Goal: Task Accomplishment & Management: Manage account settings

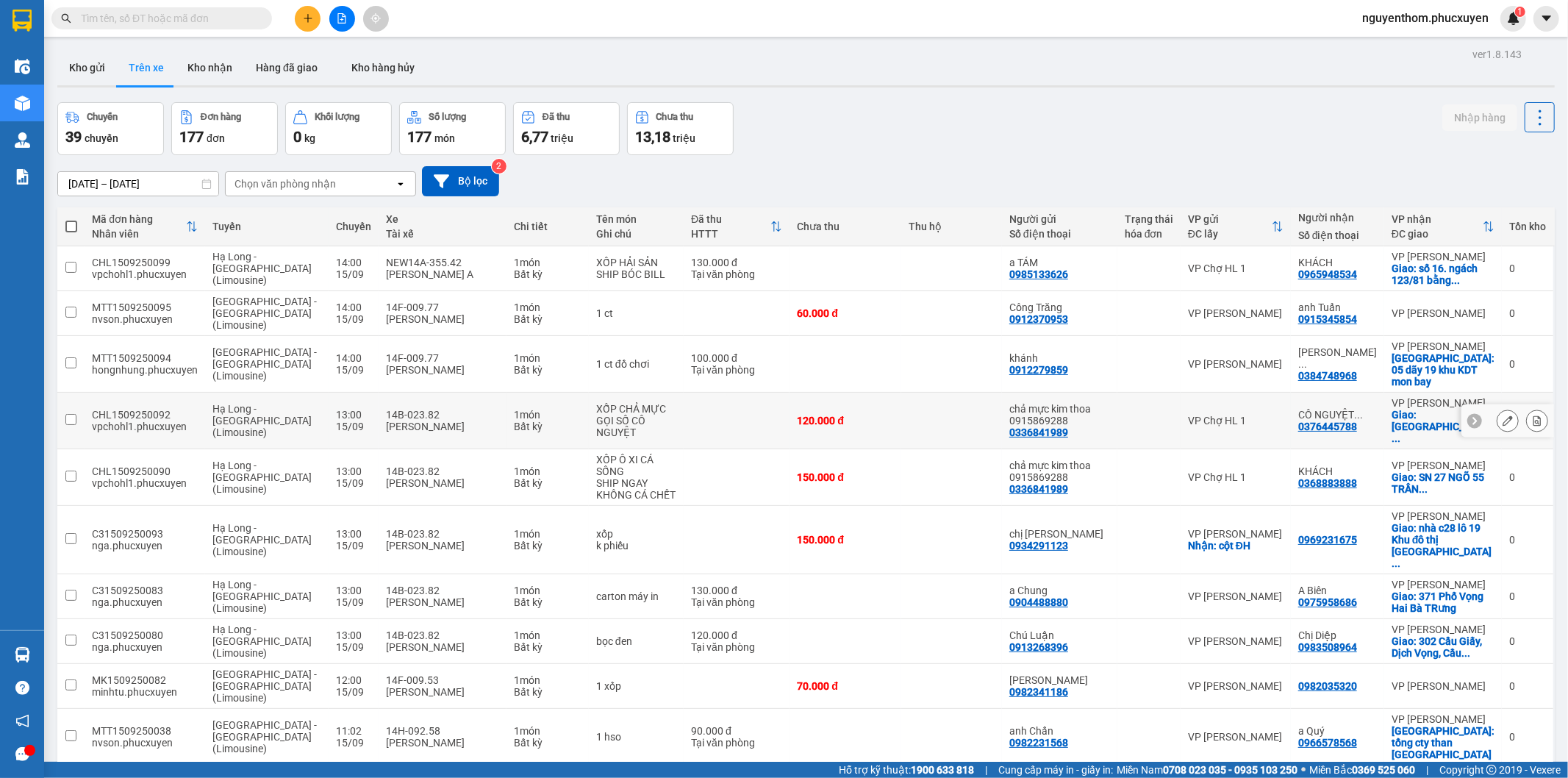
click at [227, 18] on input "text" at bounding box center [167, 18] width 173 height 16
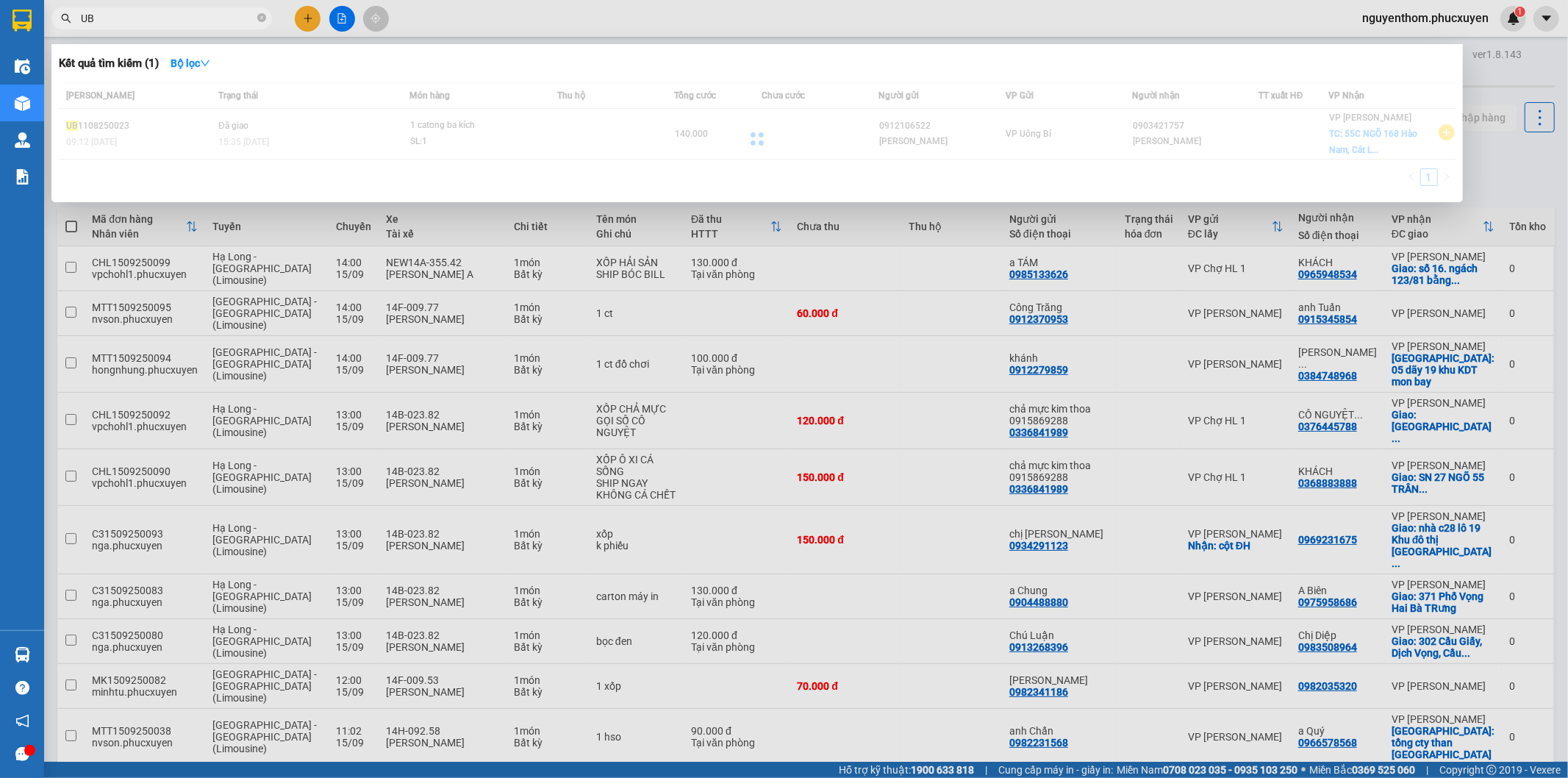
type input "UB"
click at [338, 18] on div at bounding box center [784, 389] width 1568 height 778
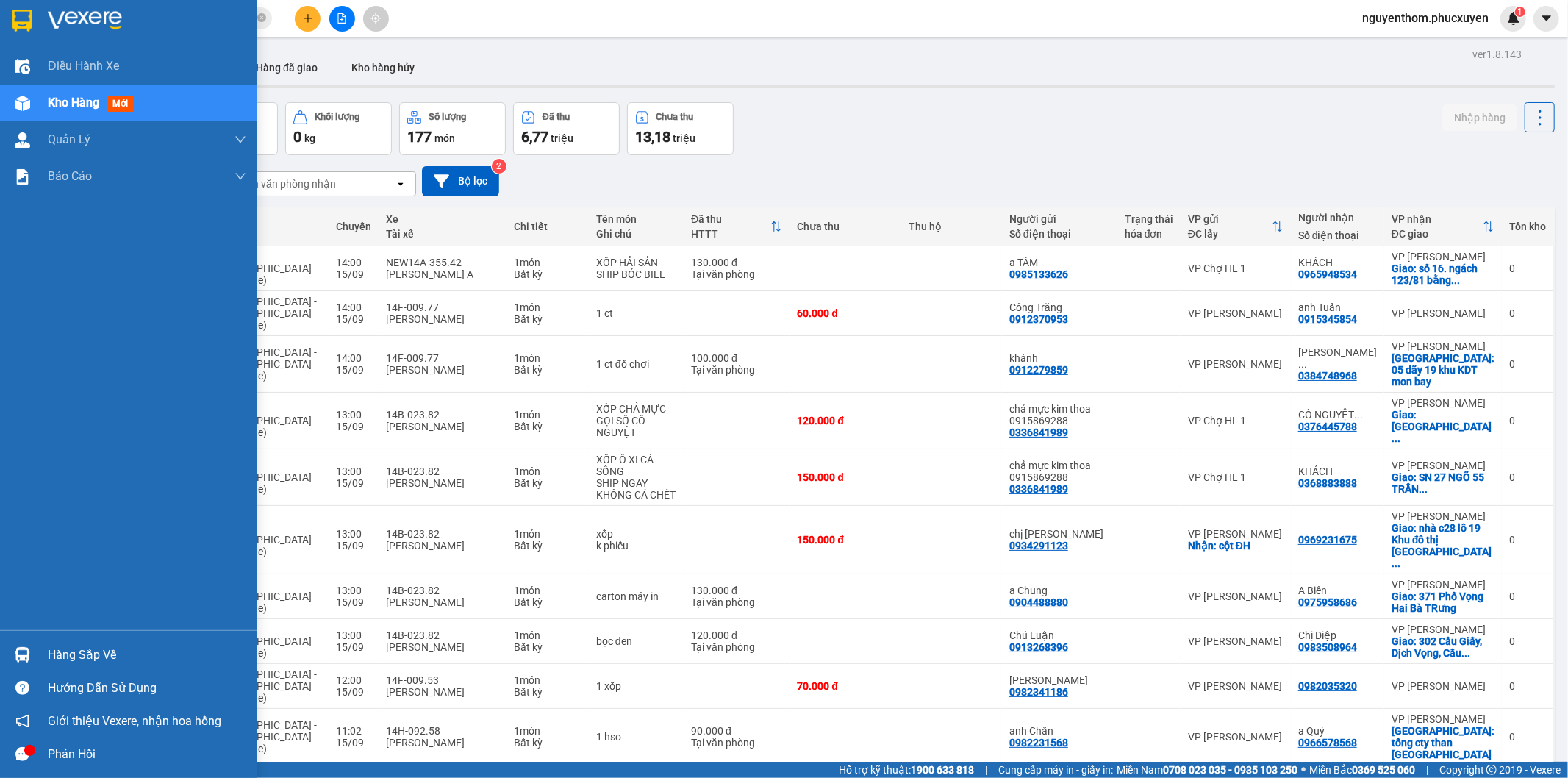
click at [19, 650] on img at bounding box center [23, 654] width 15 height 15
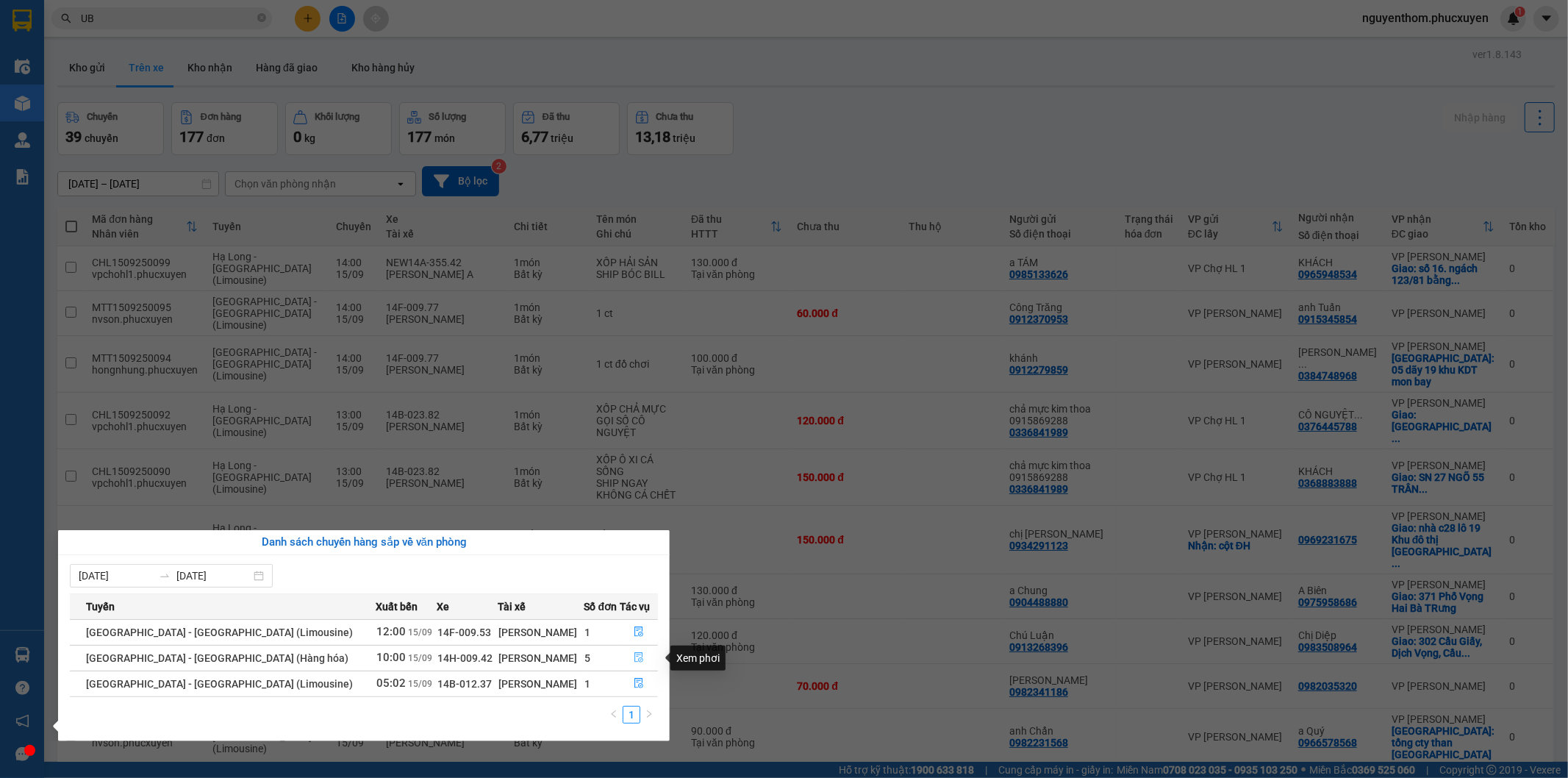
click at [633, 659] on icon "file-done" at bounding box center [638, 657] width 10 height 10
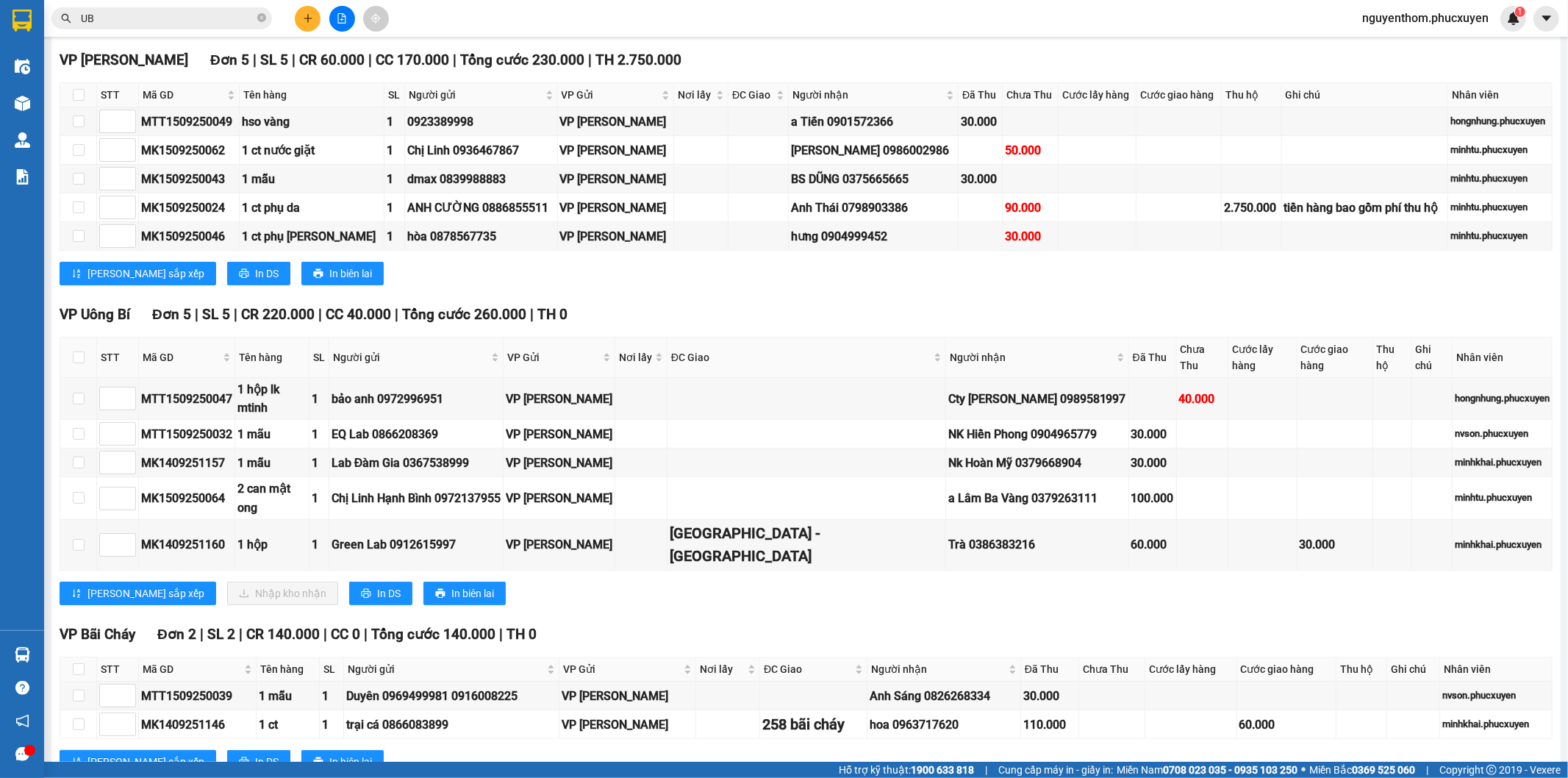
scroll to position [245, 0]
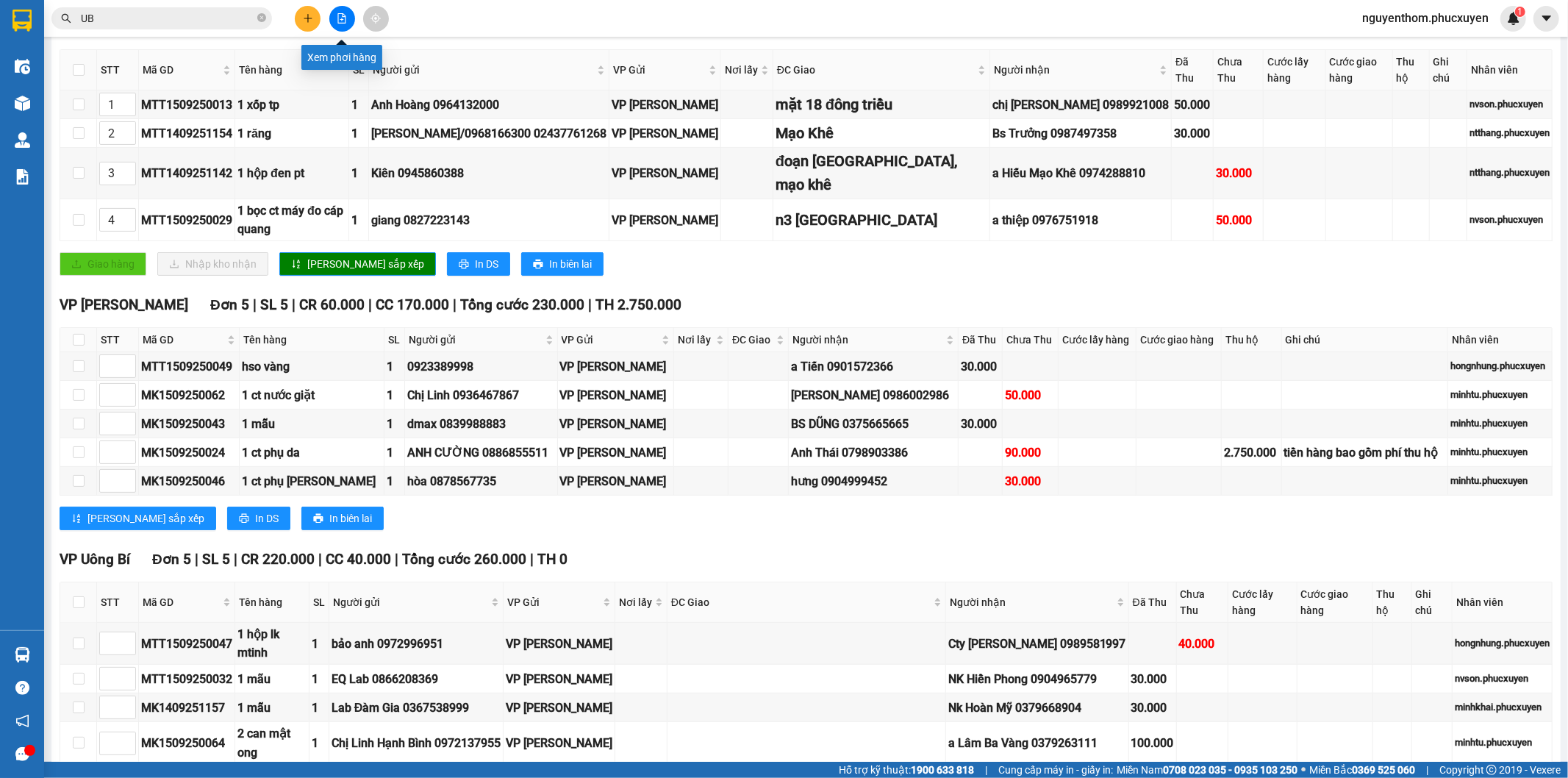
click at [336, 13] on icon "file-add" at bounding box center [341, 18] width 10 height 10
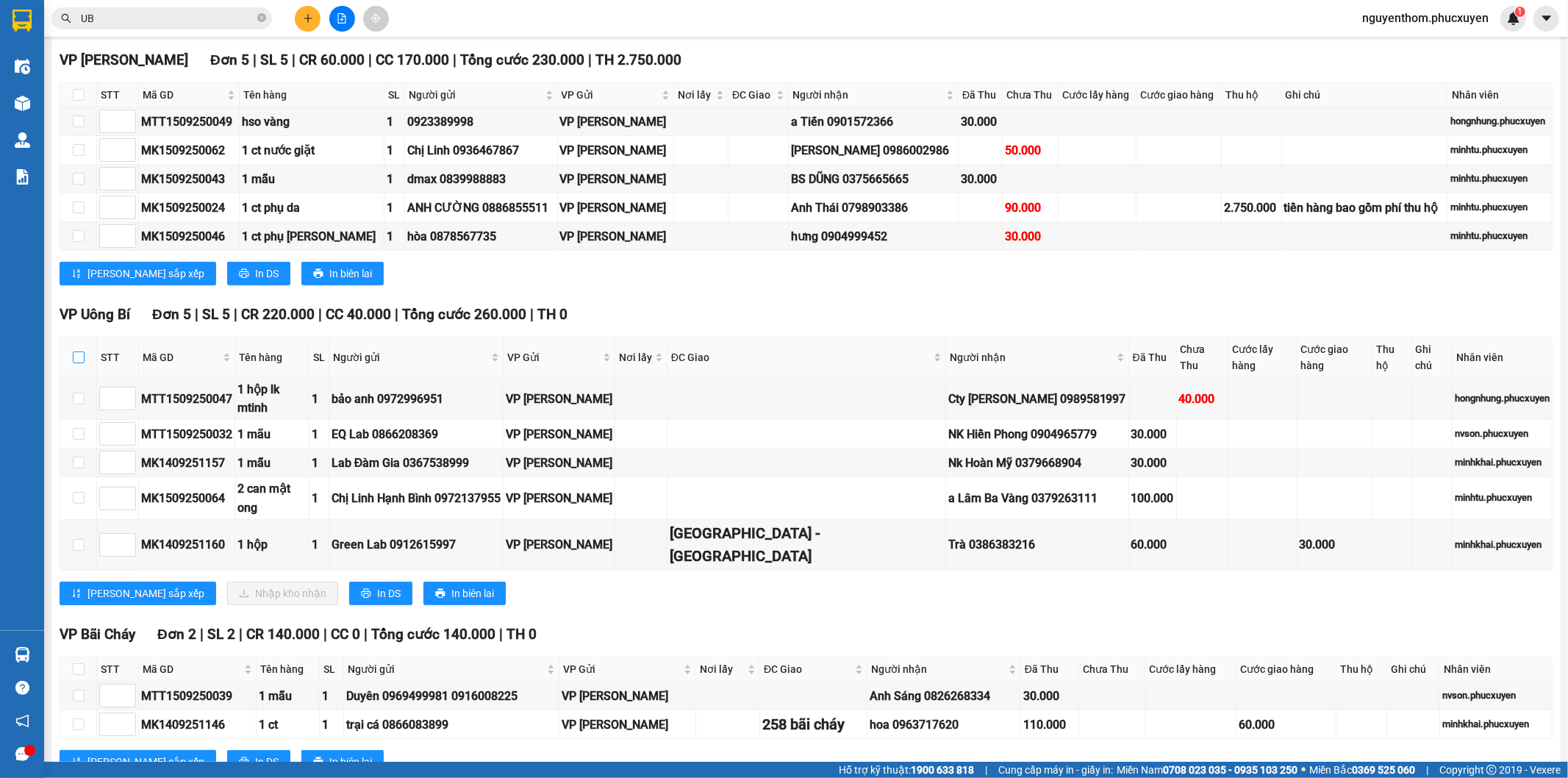
click at [75, 359] on input "checkbox" at bounding box center [79, 357] width 12 height 12
checkbox input "true"
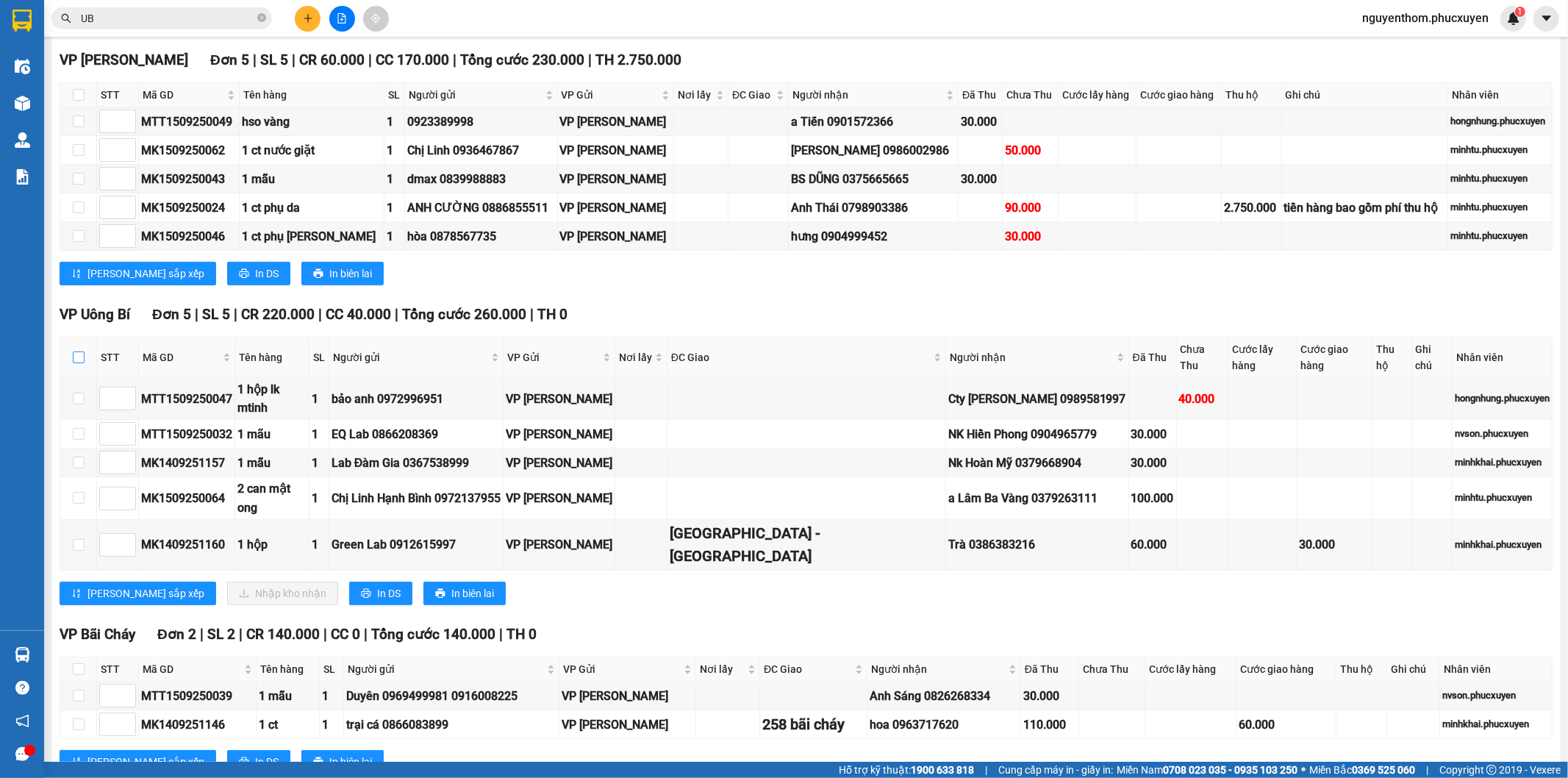
checkbox input "true"
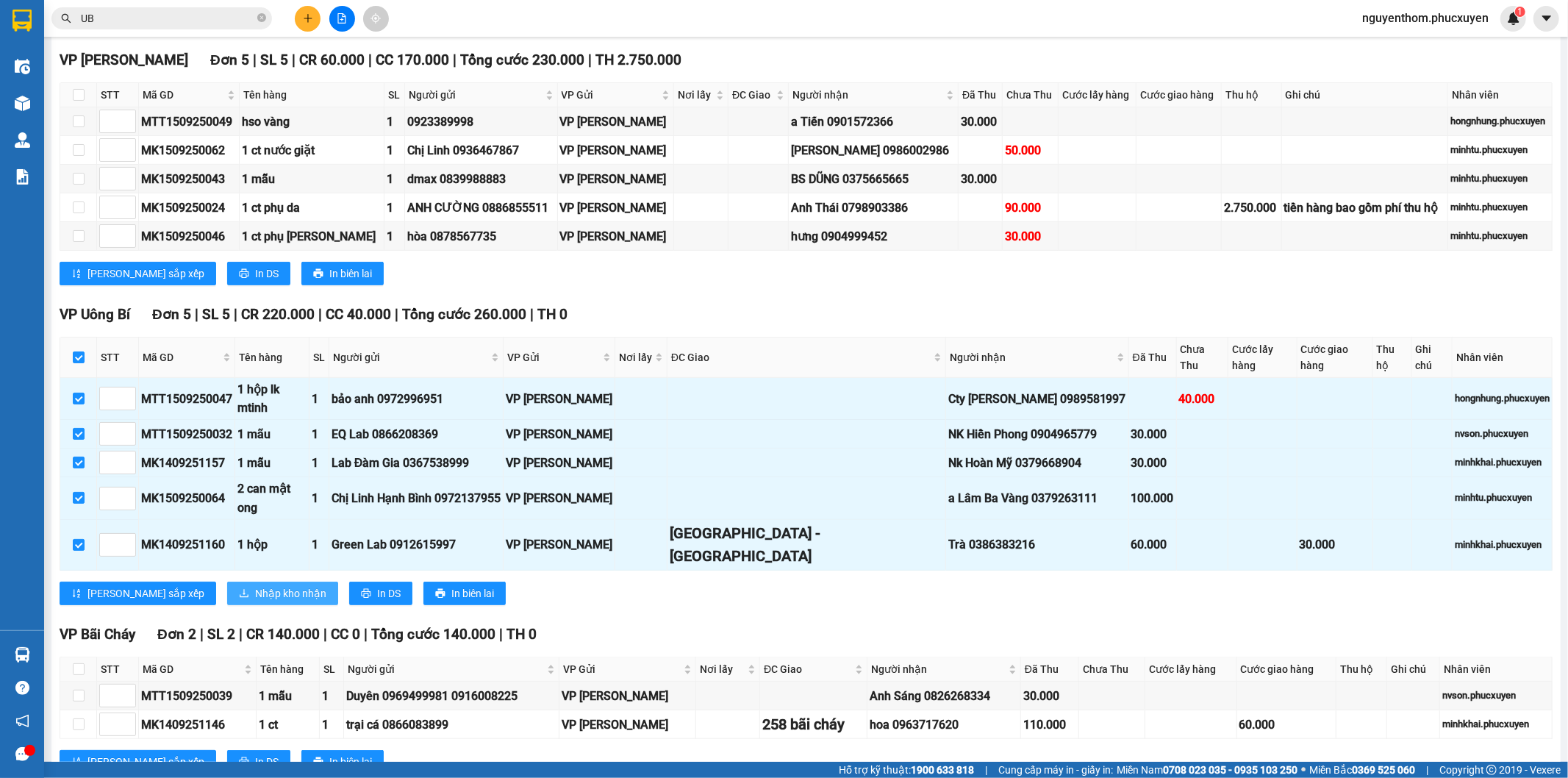
click at [255, 596] on span "Nhập kho nhận" at bounding box center [290, 592] width 71 height 16
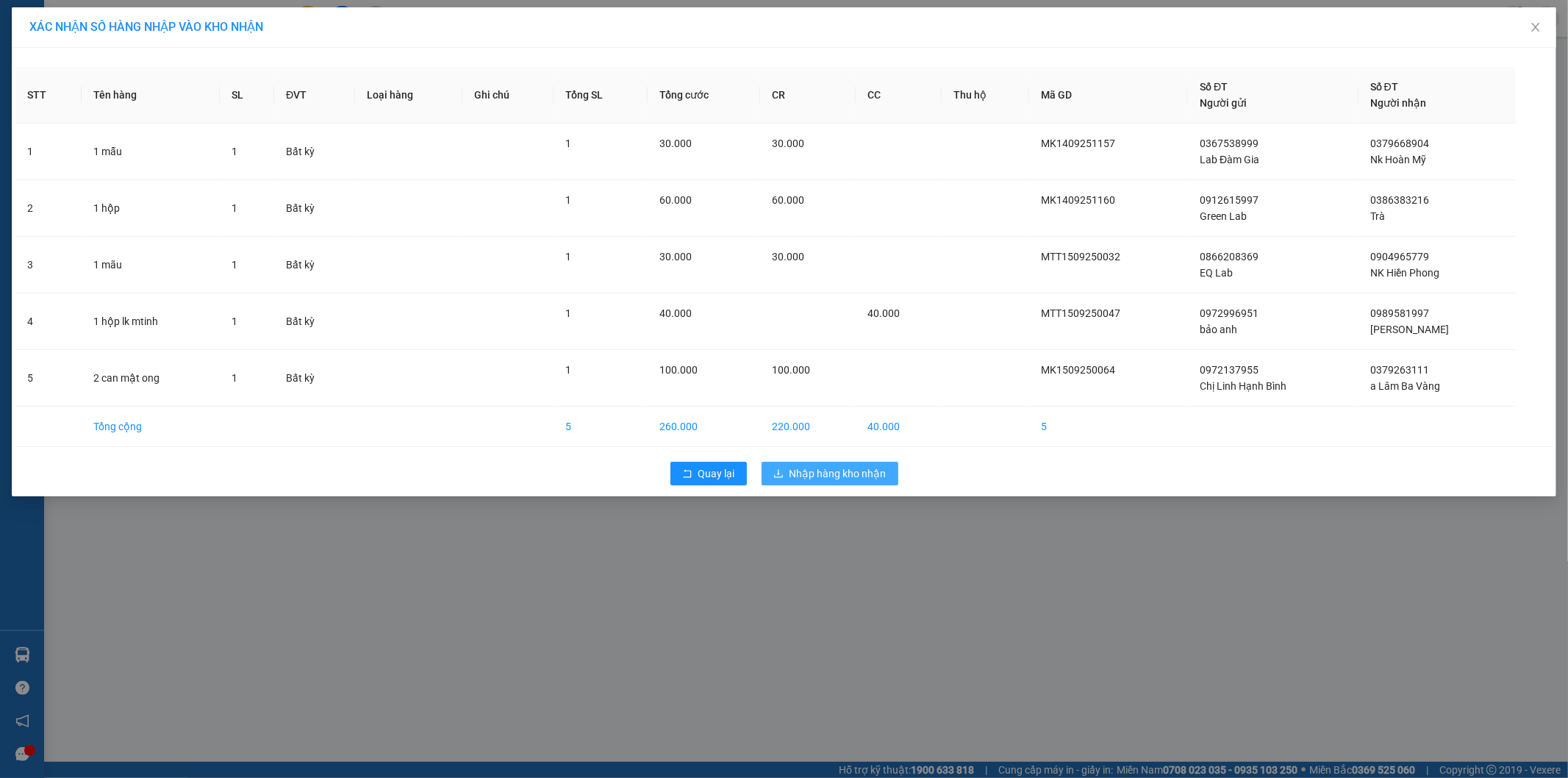
click at [810, 475] on span "Nhập hàng kho nhận" at bounding box center [838, 473] width 97 height 16
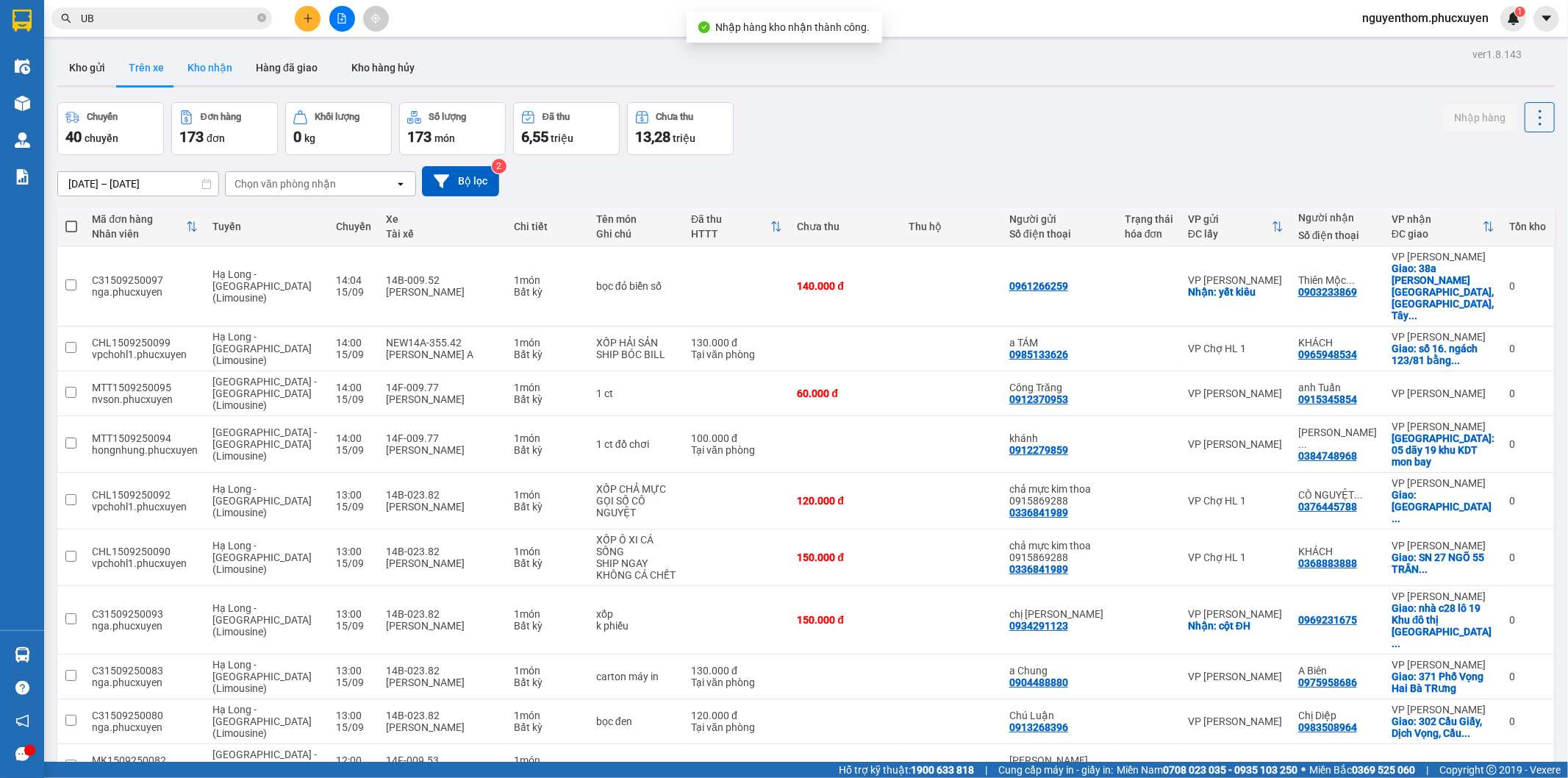
click at [214, 66] on button "Kho nhận" at bounding box center [210, 68] width 69 height 35
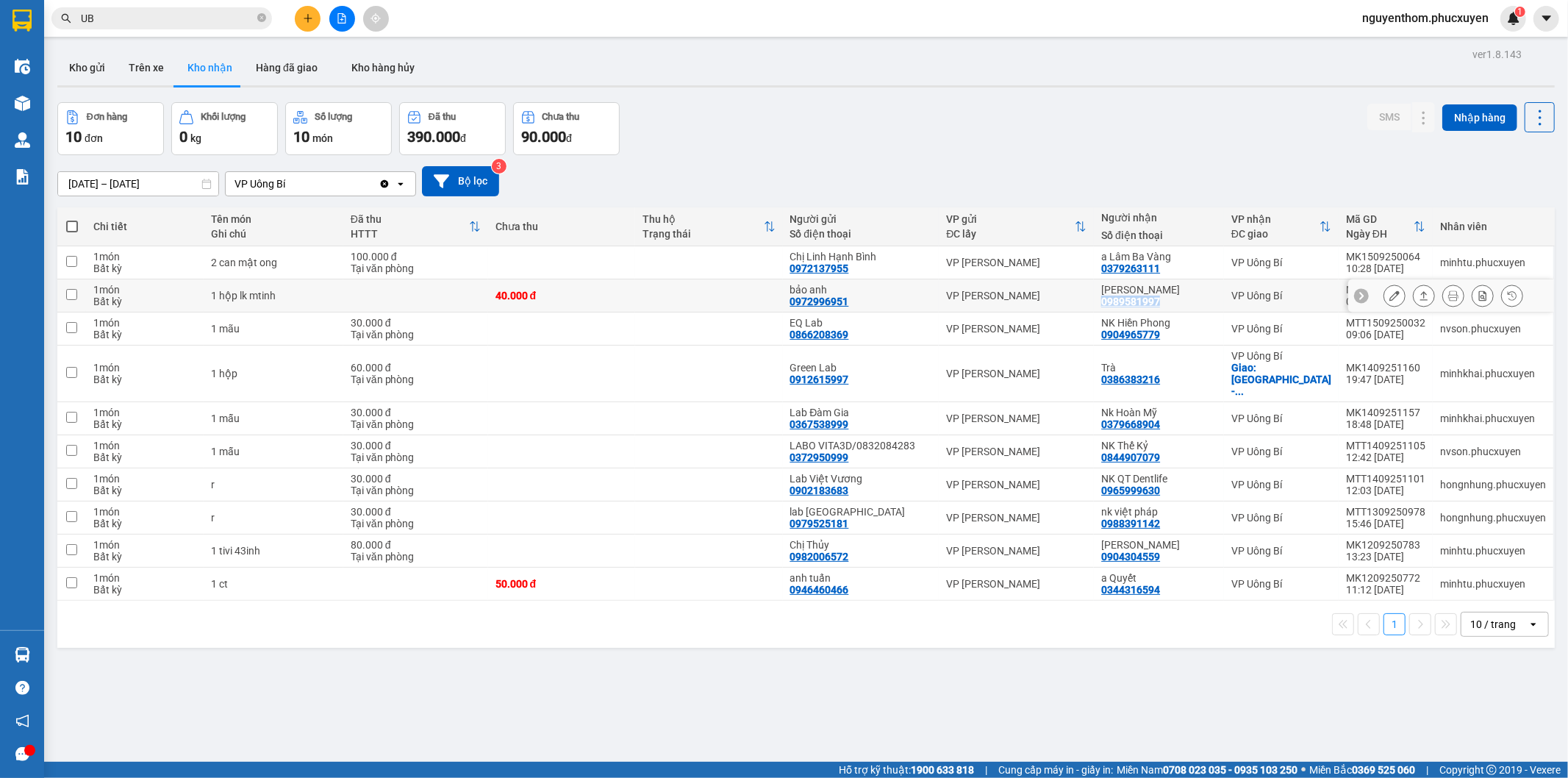
drag, startPoint x: 1099, startPoint y: 305, endPoint x: 1162, endPoint y: 305, distance: 63.0
click at [1162, 305] on td "Cty [PERSON_NAME] 0989581997" at bounding box center [1159, 296] width 131 height 33
checkbox input "true"
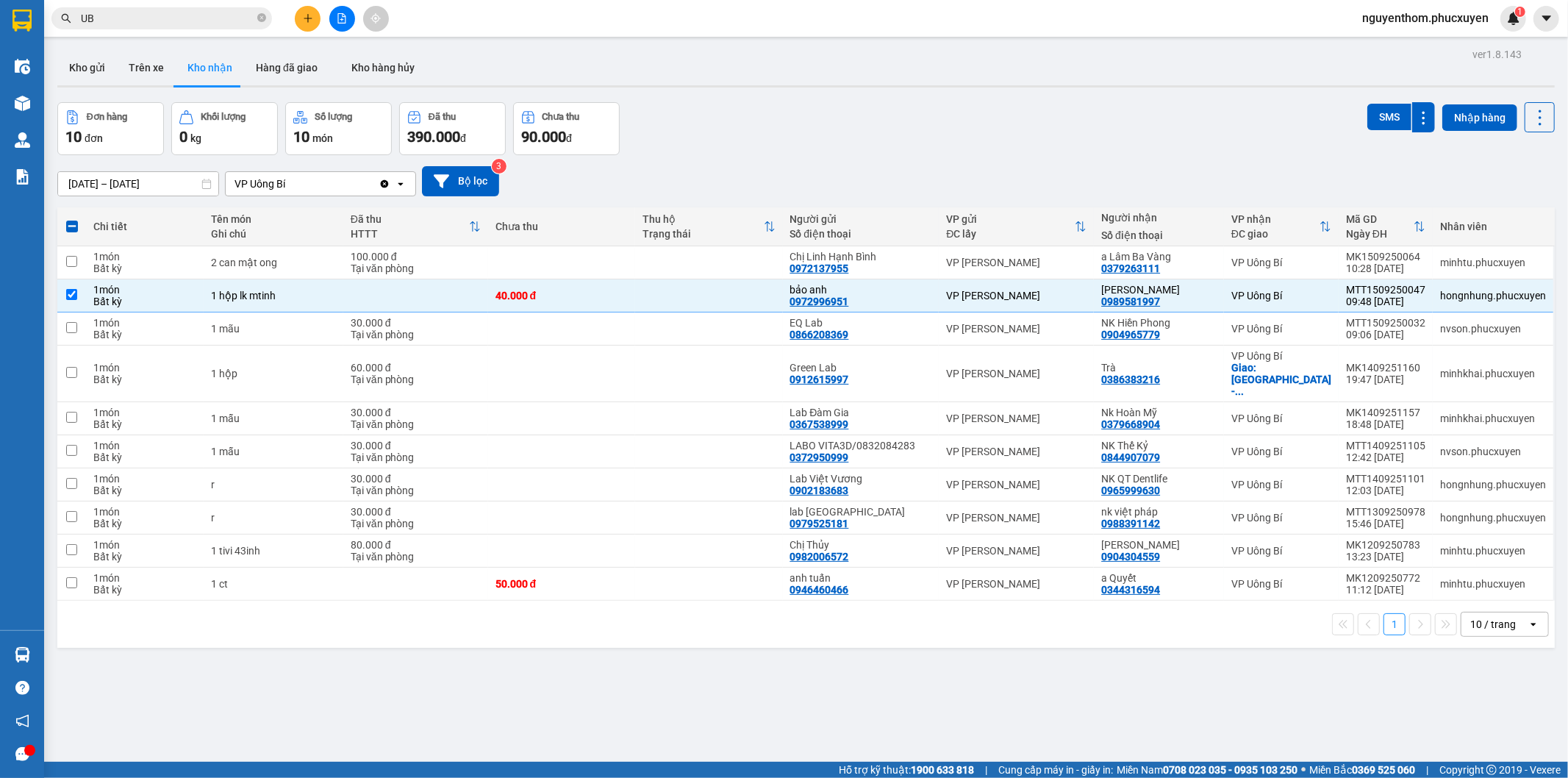
click at [1153, 138] on div "Đơn hàng 10 đơn Khối lượng 0 kg Số lượng 10 món Đã thu 390.000 đ Chưa thu 90.00…" at bounding box center [807, 128] width 1498 height 53
click at [1419, 370] on icon at bounding box center [1424, 373] width 10 height 10
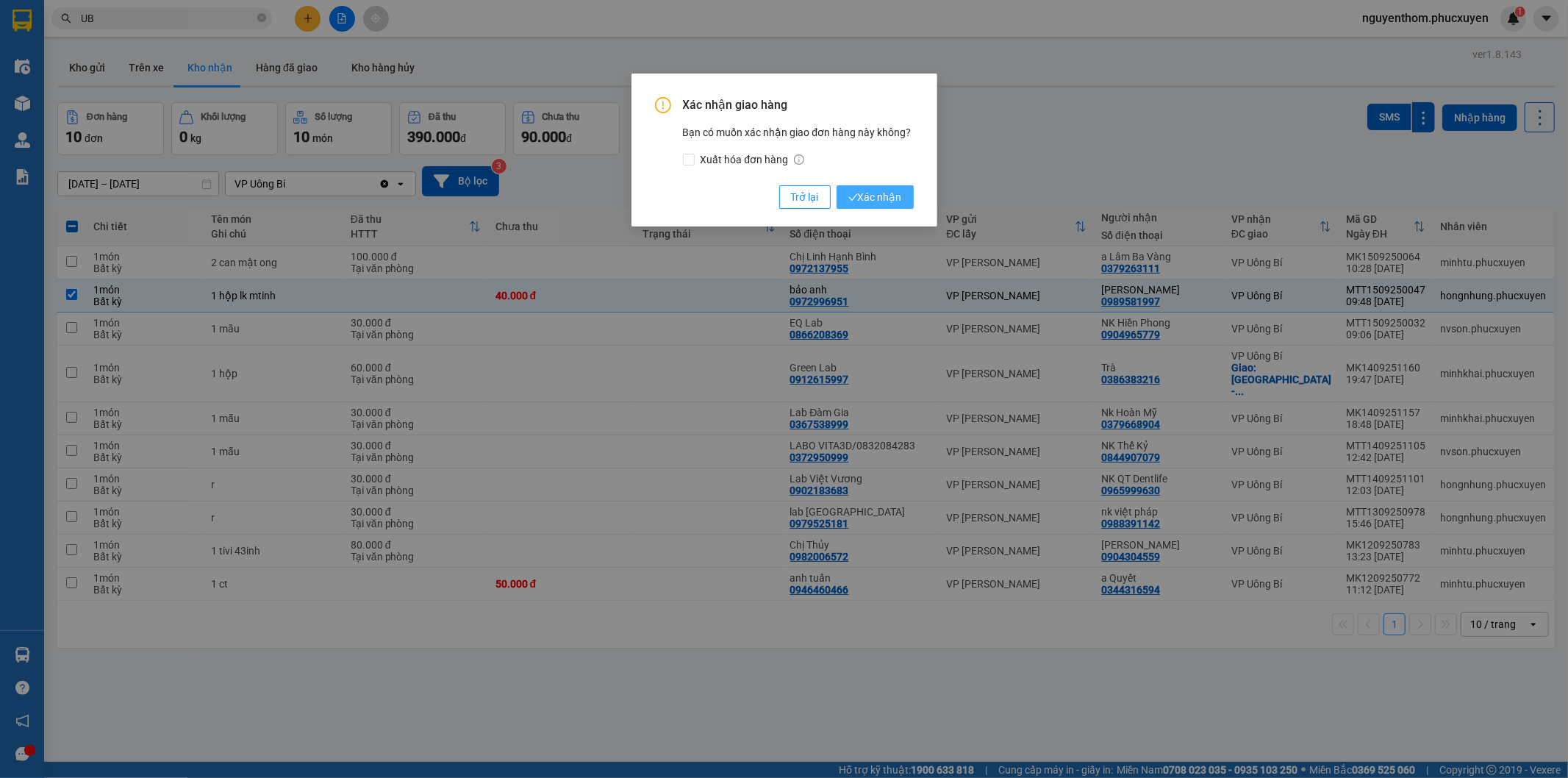
click at [863, 194] on span "Xác nhận" at bounding box center [875, 197] width 54 height 16
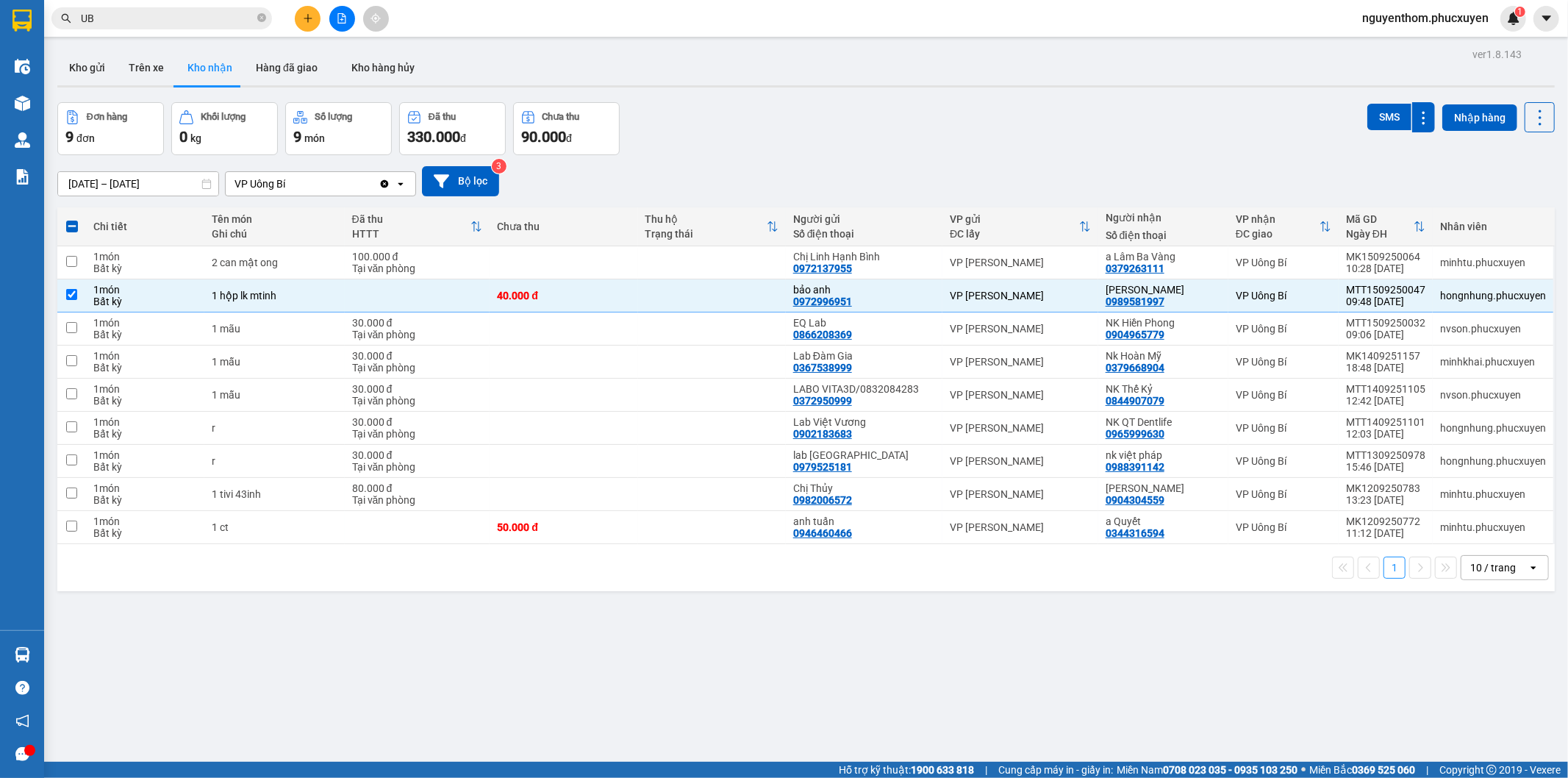
click at [806, 683] on div "ver 1.8.143 Kho gửi Trên xe Kho nhận Hàng đã giao Kho hàng hủy Đơn hàng 9 đơn K…" at bounding box center [806, 433] width 1509 height 778
click at [391, 673] on div "ver 1.8.143 Kho gửi Trên xe Kho nhận Hàng đã giao Kho hàng hủy Đơn hàng 9 đơn K…" at bounding box center [806, 433] width 1509 height 778
click at [1420, 294] on icon at bounding box center [1424, 295] width 8 height 9
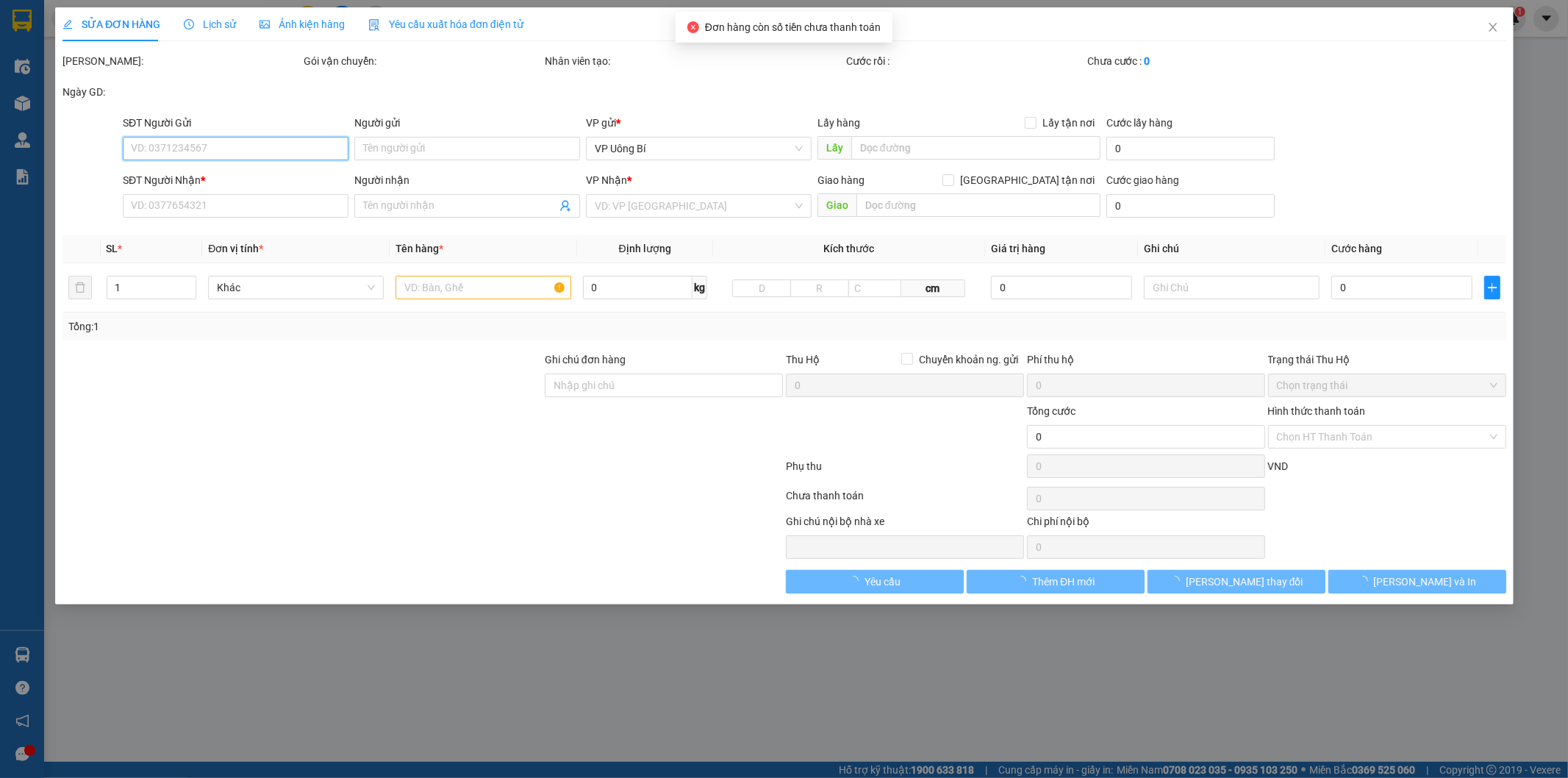
type input "0972996951"
type input "bảo anh"
type input "0989581997"
type input "[PERSON_NAME]"
type input "40.000"
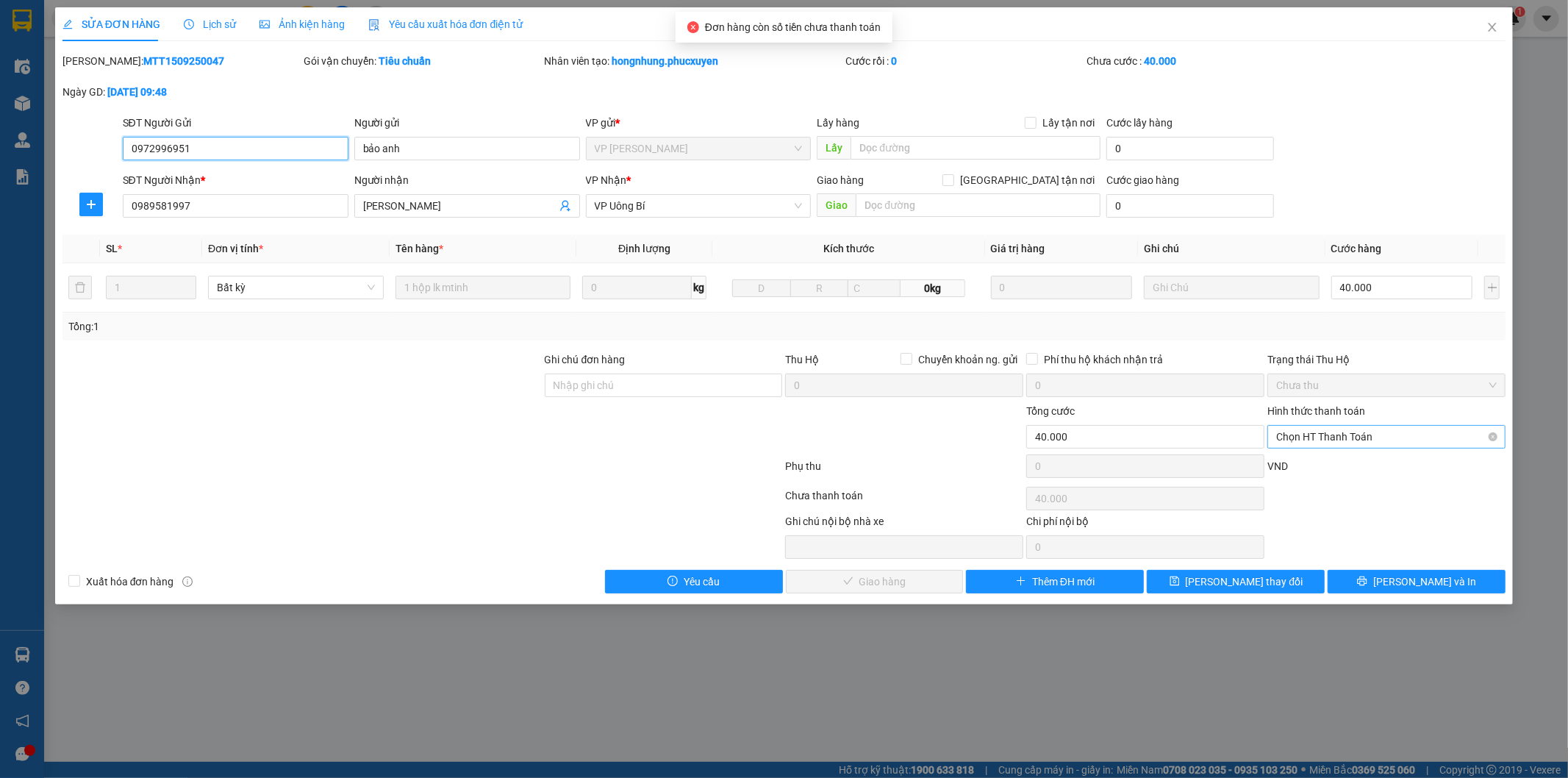
click at [1335, 438] on span "Chọn HT Thanh Toán" at bounding box center [1386, 437] width 221 height 22
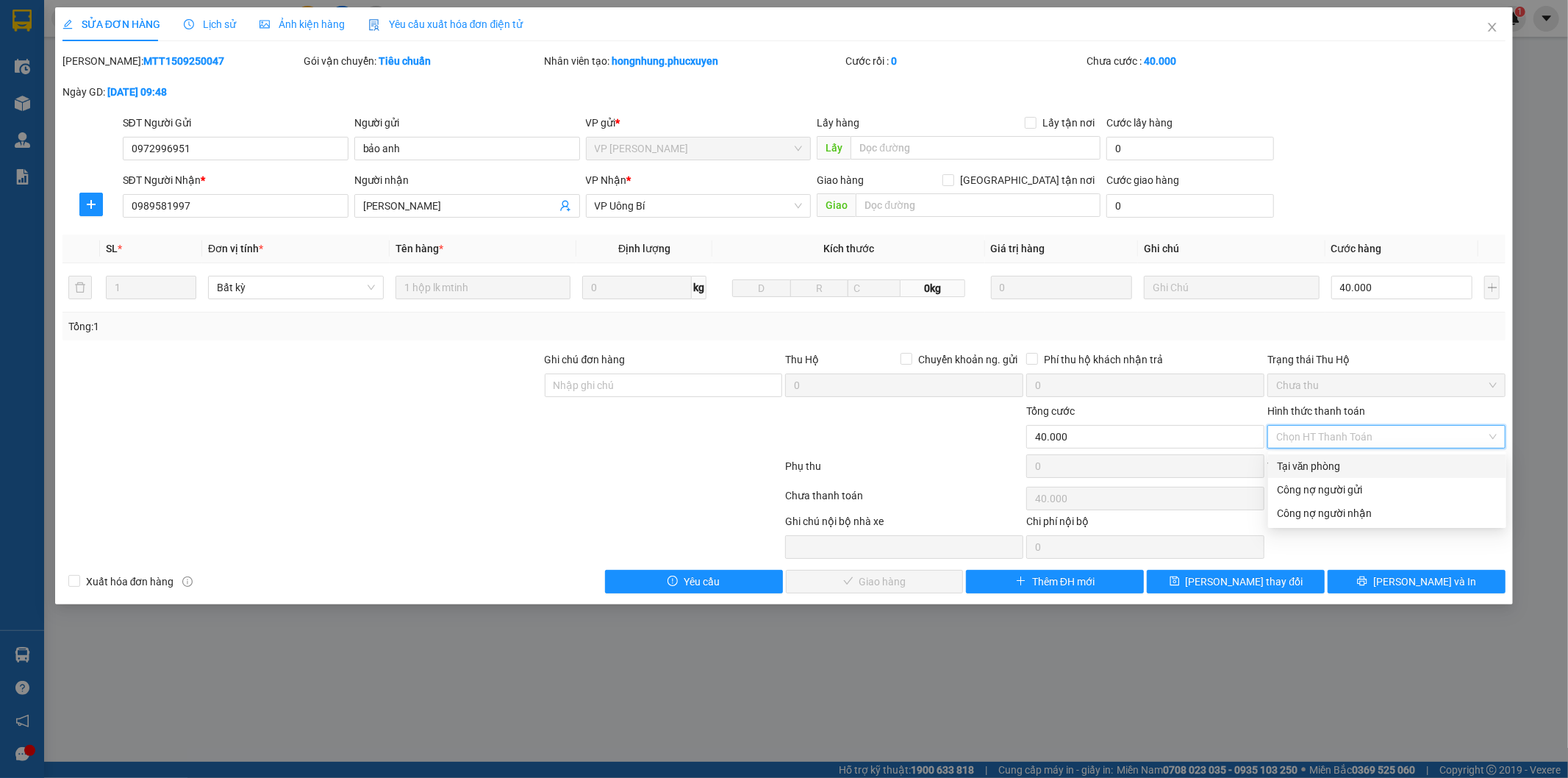
click at [1310, 462] on div "Tại văn phòng" at bounding box center [1387, 465] width 221 height 16
type input "0"
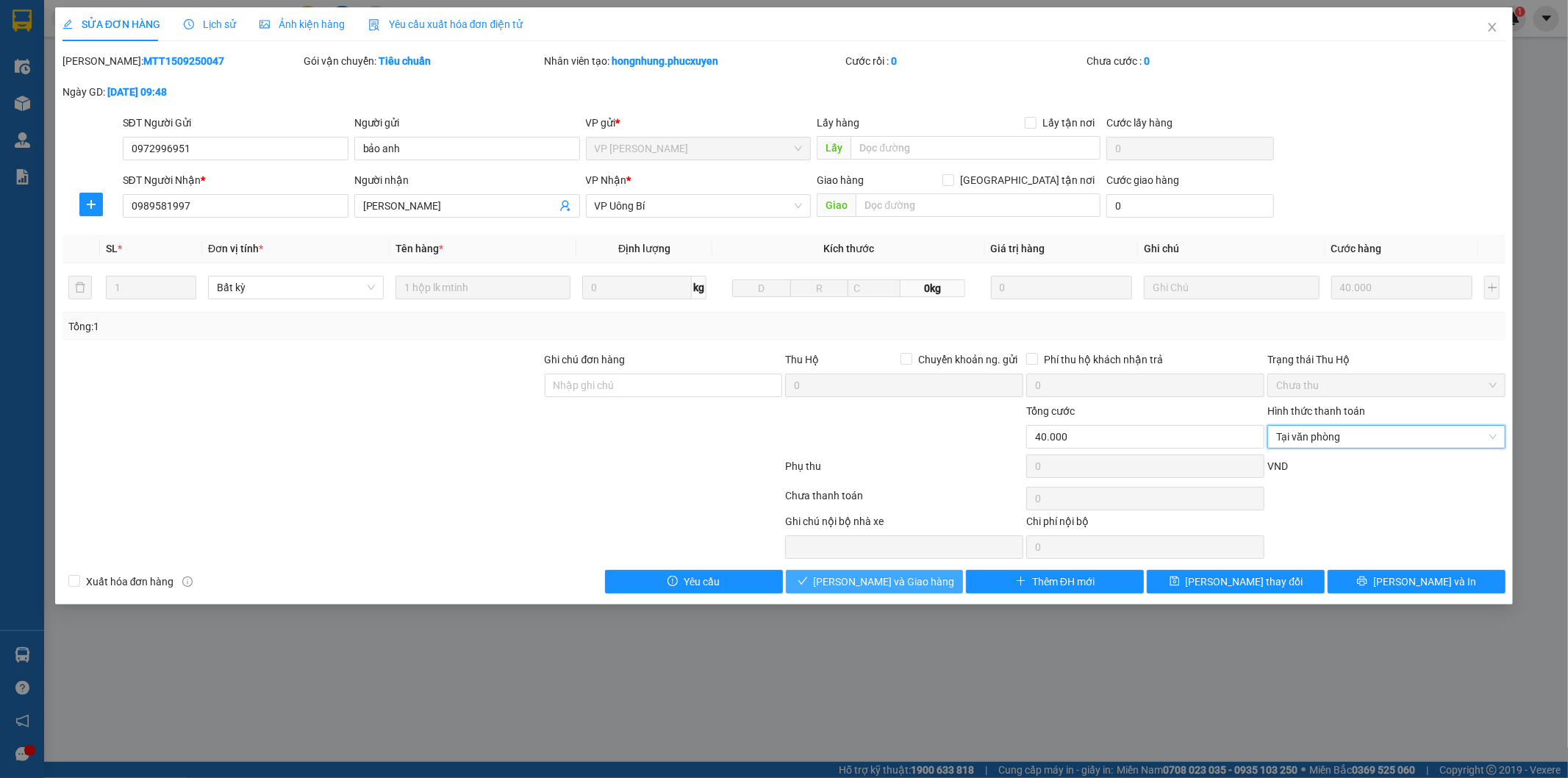
click at [895, 582] on span "[PERSON_NAME] và Giao hàng" at bounding box center [884, 581] width 141 height 16
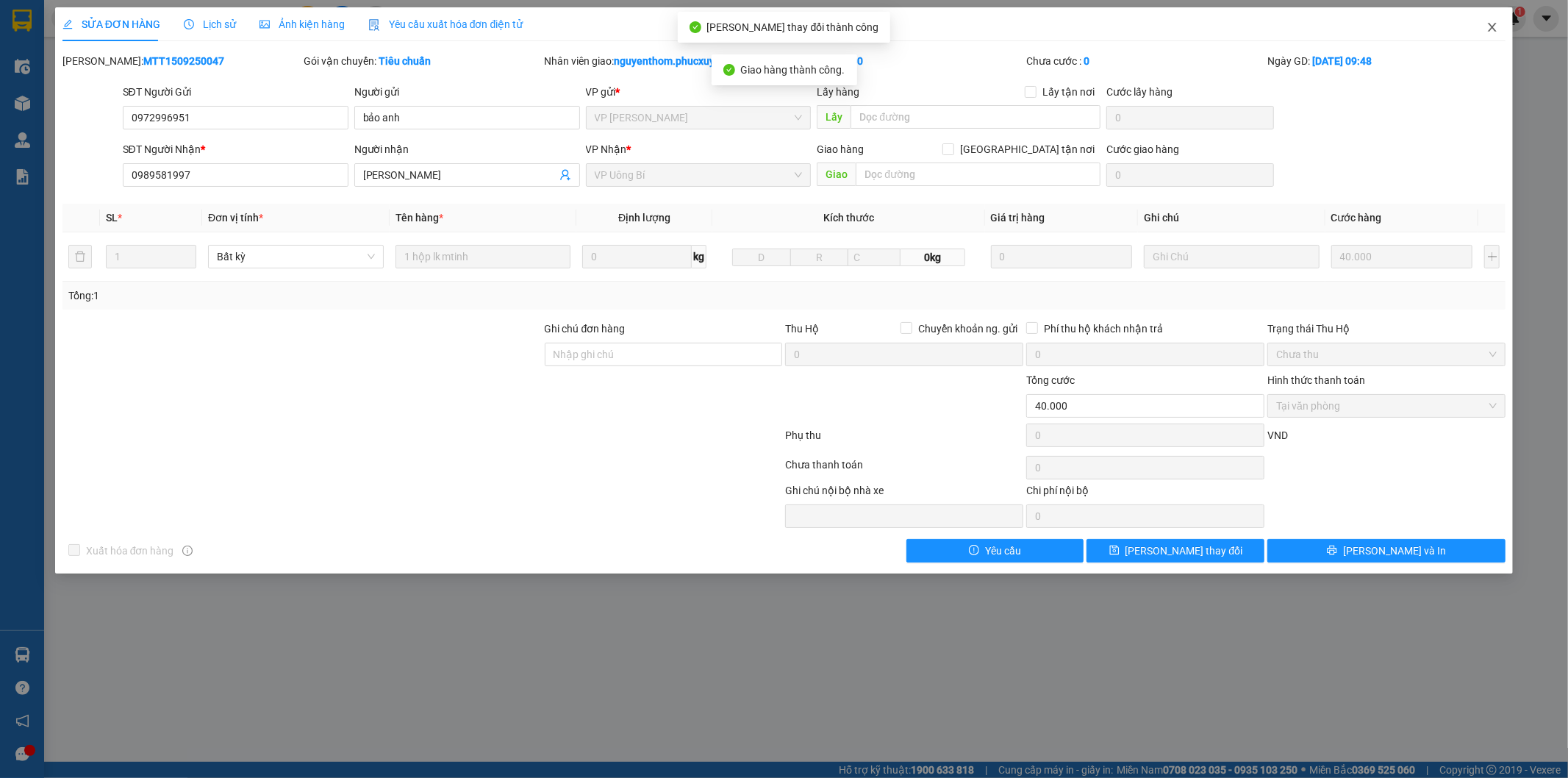
click at [1492, 27] on icon "close" at bounding box center [1493, 27] width 8 height 9
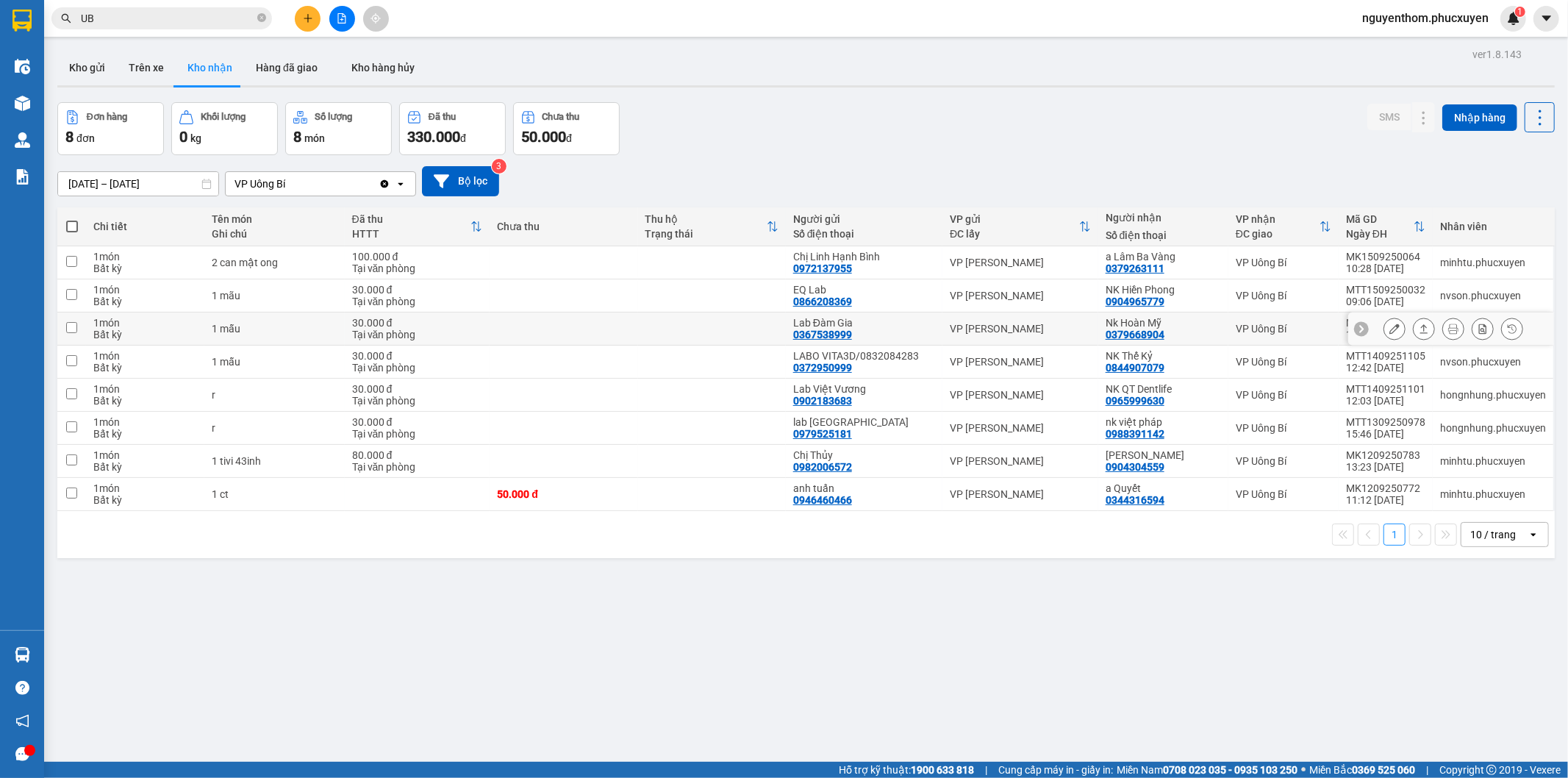
drag, startPoint x: 1132, startPoint y: 330, endPoint x: 840, endPoint y: 532, distance: 355.1
click at [1129, 330] on div "0379668904" at bounding box center [1135, 335] width 59 height 12
drag, startPoint x: 1103, startPoint y: 304, endPoint x: 1169, endPoint y: 309, distance: 66.2
click at [1169, 309] on td "NK Hiền Phong 0904965779" at bounding box center [1164, 296] width 131 height 33
checkbox input "true"
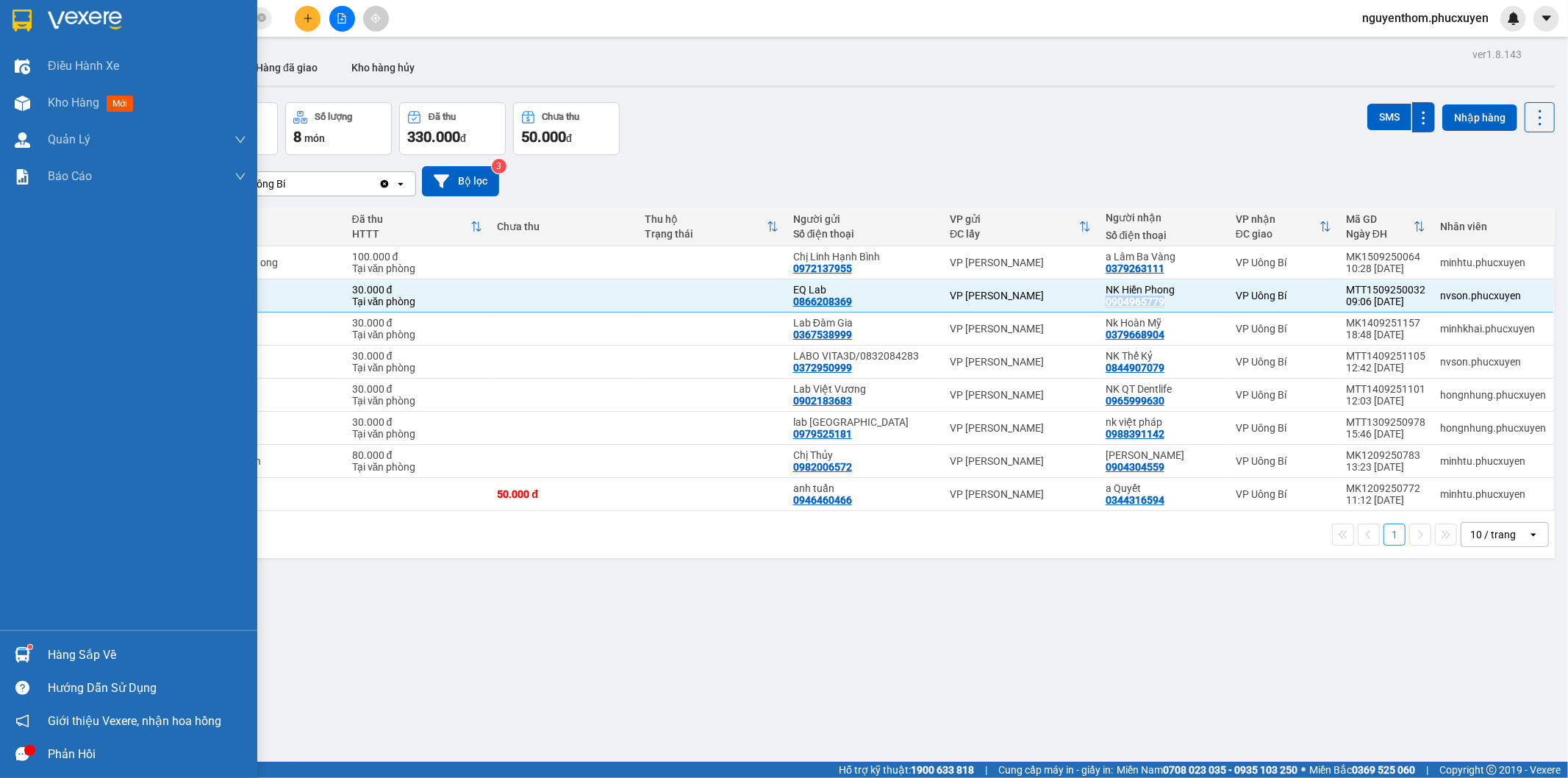
click at [24, 649] on img at bounding box center [23, 654] width 15 height 15
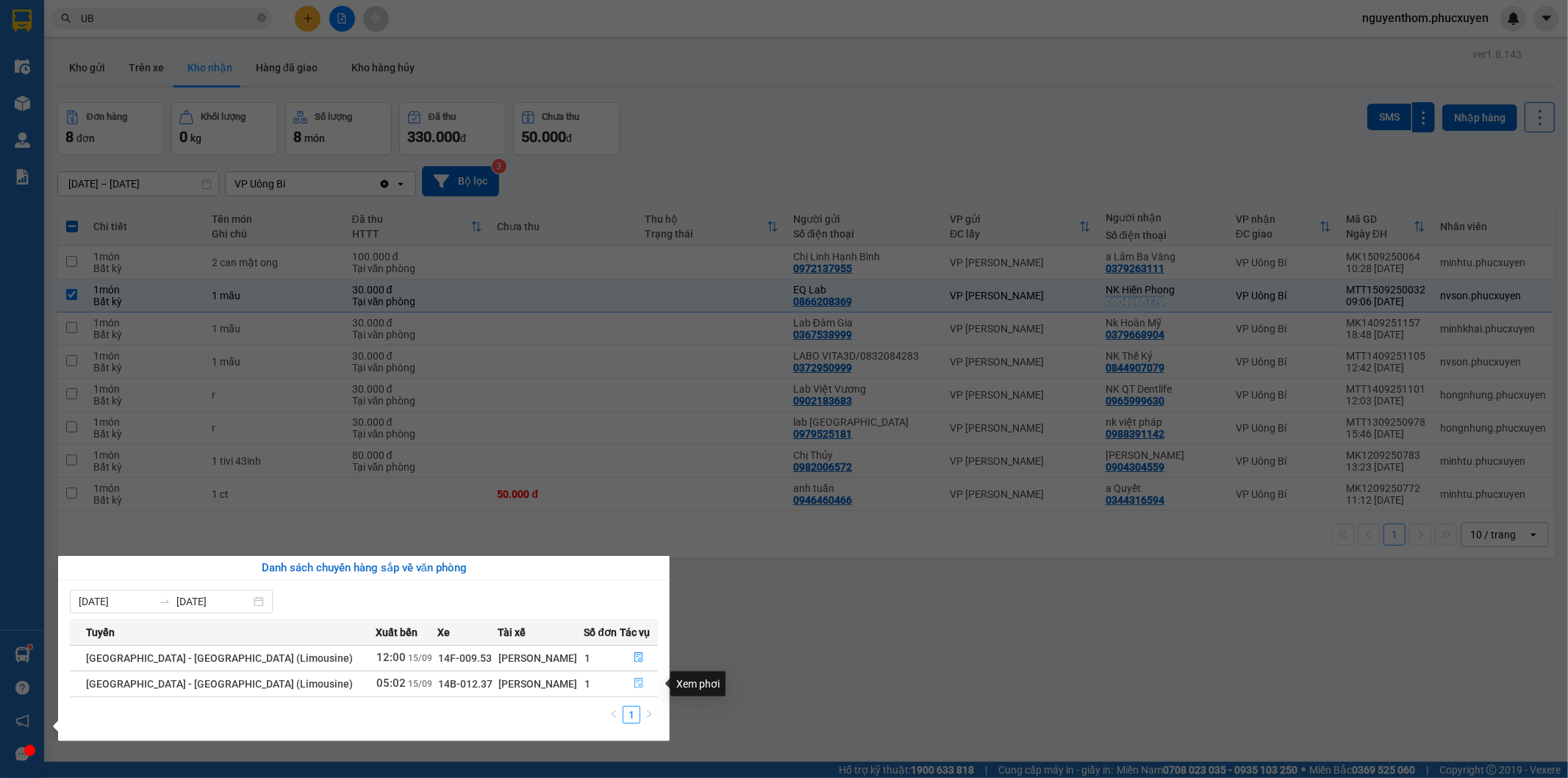
click at [635, 681] on icon "file-done" at bounding box center [639, 683] width 9 height 10
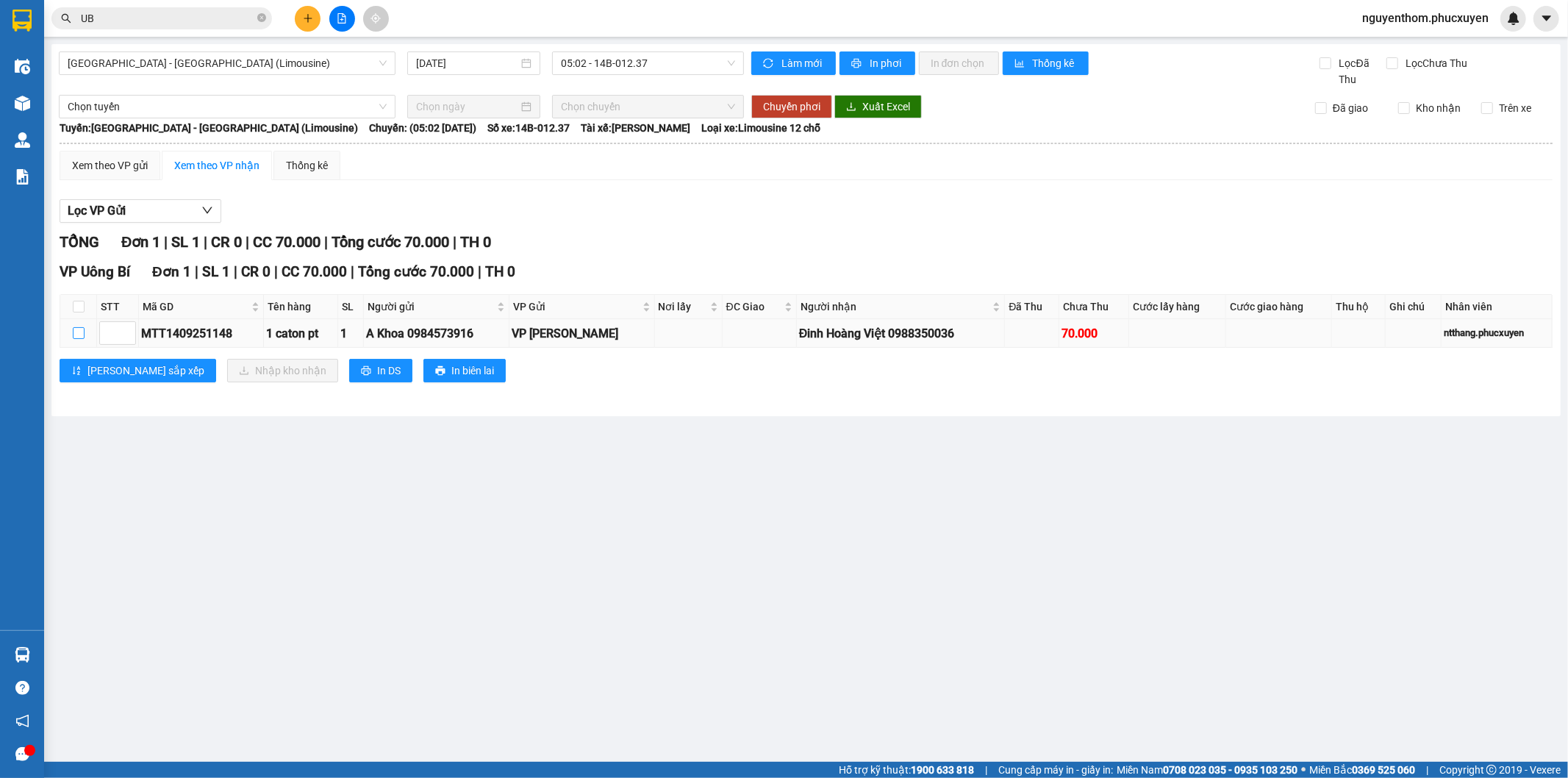
click at [77, 333] on input "checkbox" at bounding box center [79, 333] width 12 height 12
checkbox input "true"
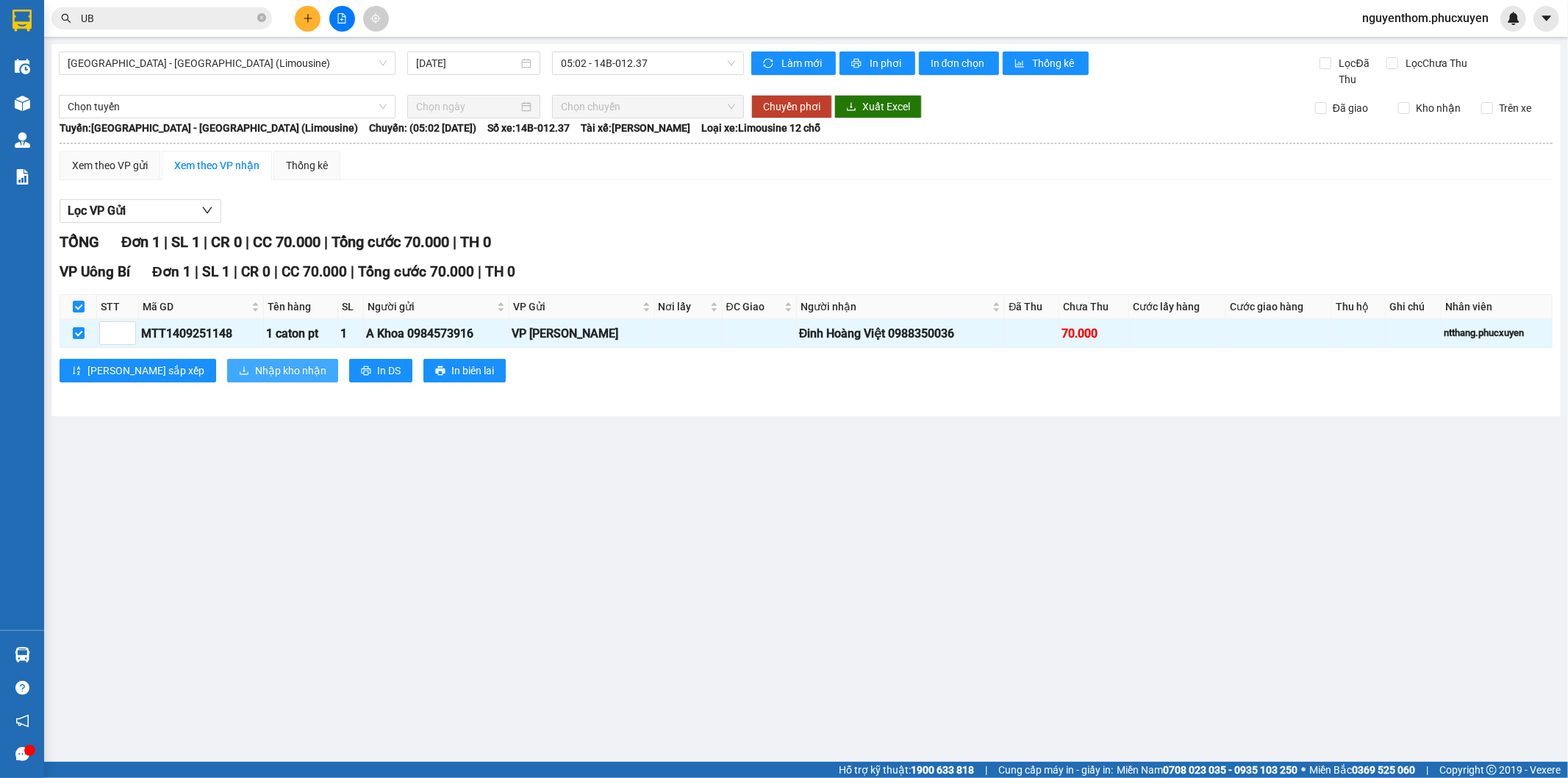
click at [255, 371] on span "Nhập kho nhận" at bounding box center [290, 370] width 71 height 16
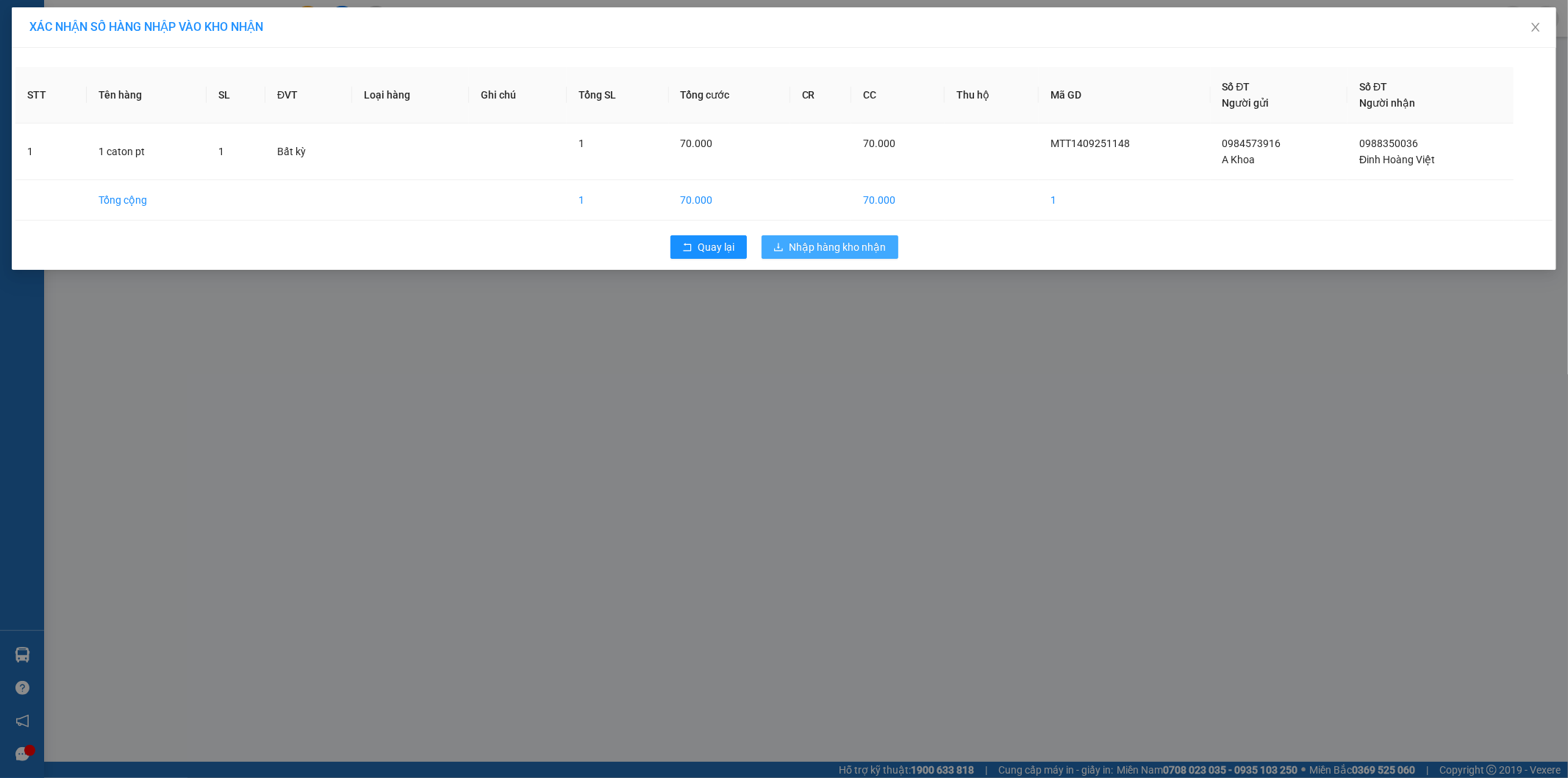
click at [836, 237] on button "Nhập hàng kho nhận" at bounding box center [829, 247] width 136 height 23
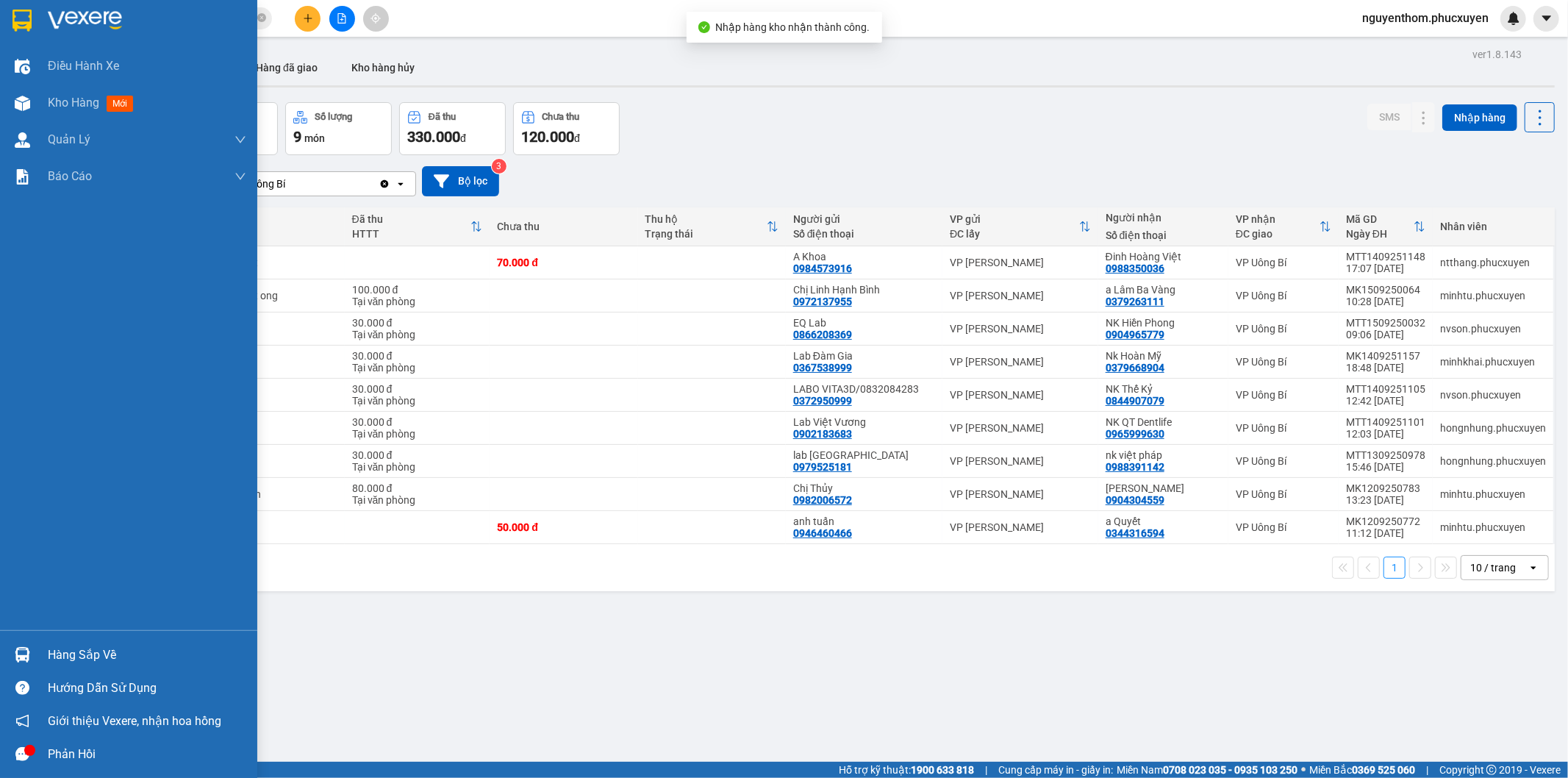
click at [15, 650] on div at bounding box center [22, 654] width 26 height 26
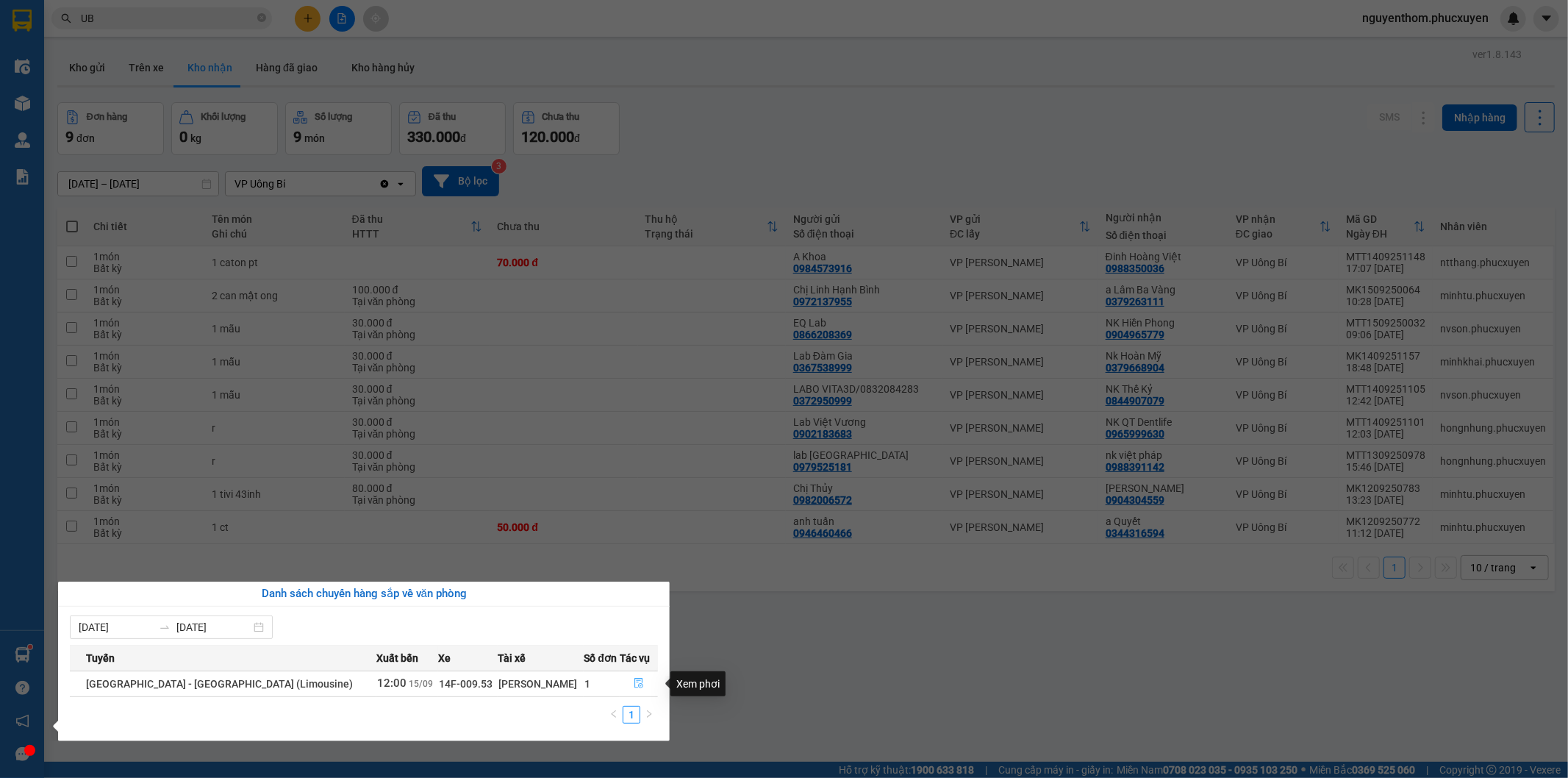
click at [633, 681] on icon "file-done" at bounding box center [638, 683] width 10 height 10
